Goal: Browse casually

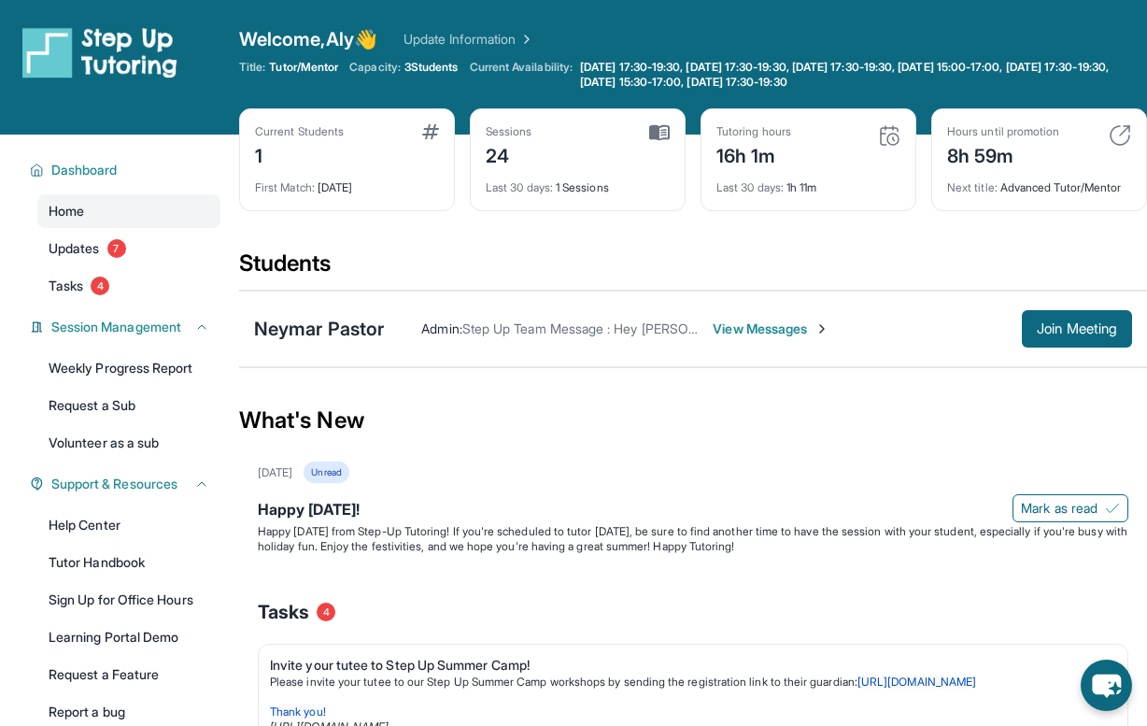
click at [883, 137] on img at bounding box center [889, 135] width 22 height 22
click at [1118, 132] on img at bounding box center [1120, 135] width 22 height 22
click at [1039, 190] on div "Next title : Advanced Tutor/Mentor" at bounding box center [1039, 182] width 184 height 26
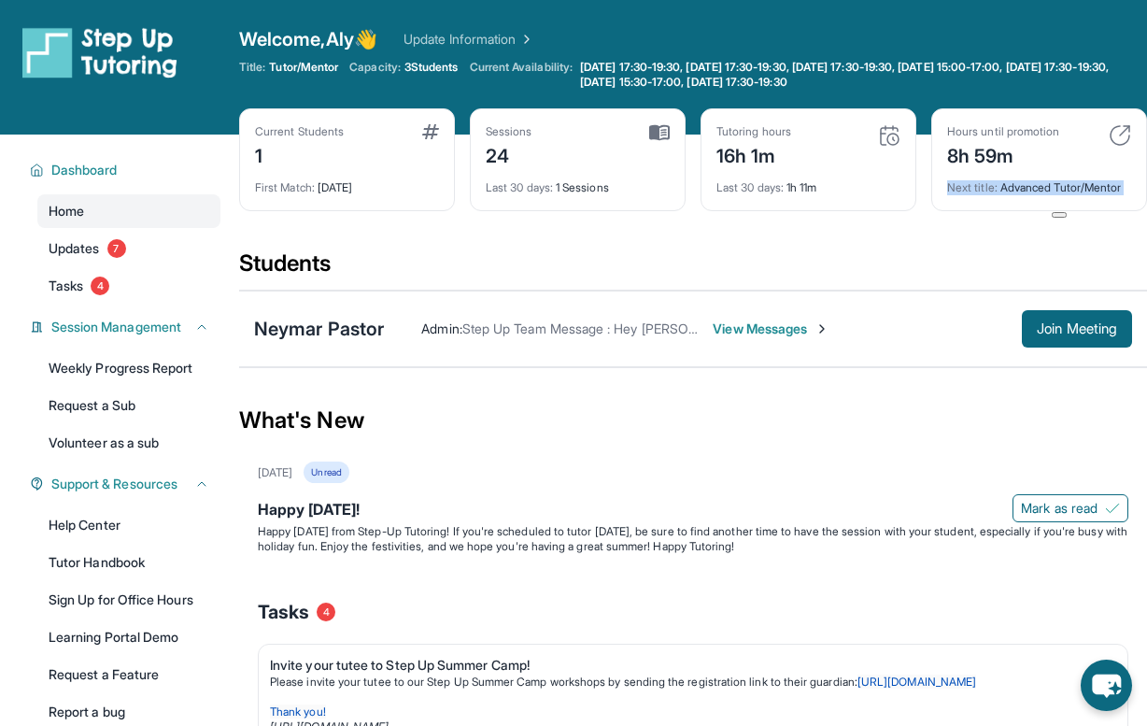
click at [1036, 177] on div "Next title : Advanced Tutor/Mentor" at bounding box center [1039, 182] width 184 height 26
